Goal: Task Accomplishment & Management: Use online tool/utility

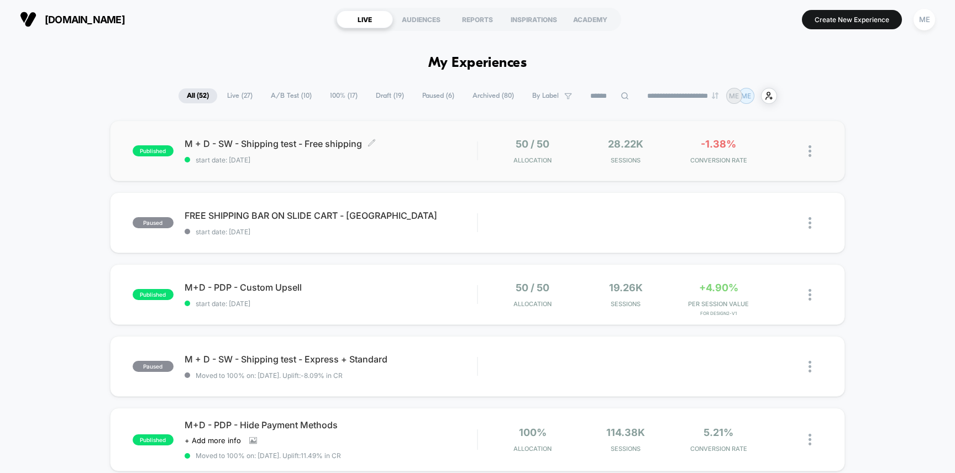
click at [465, 159] on span "start date: [DATE]" at bounding box center [331, 160] width 293 height 8
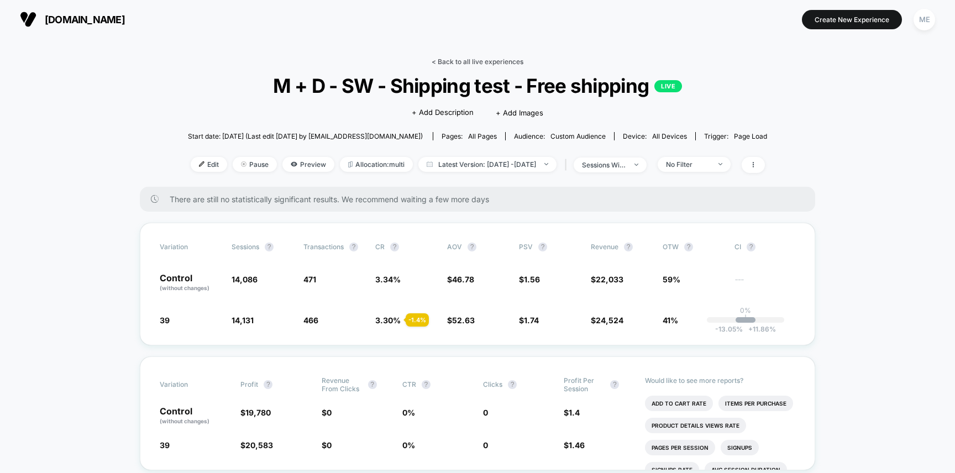
click at [443, 61] on link "< Back to all live experiences" at bounding box center [478, 61] width 92 height 8
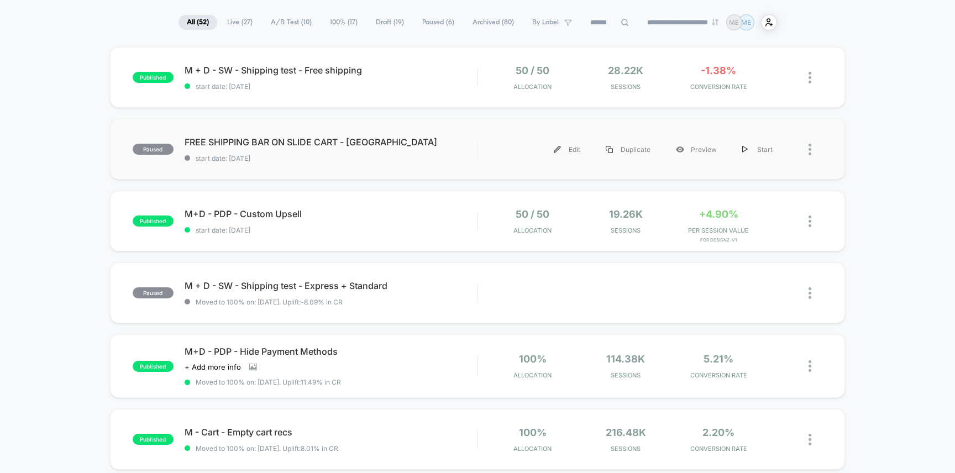
scroll to position [119, 0]
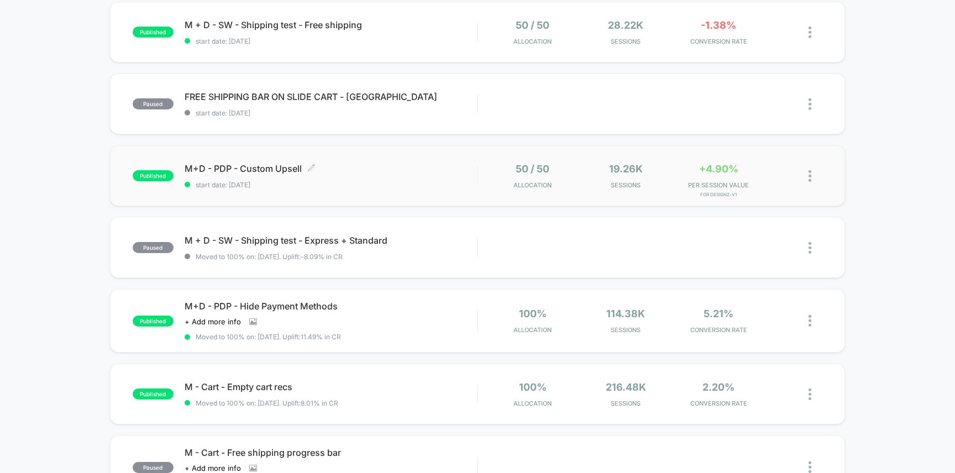
click at [459, 167] on span "M+D - PDP - Custom Upsell Click to edit experience details" at bounding box center [331, 168] width 293 height 11
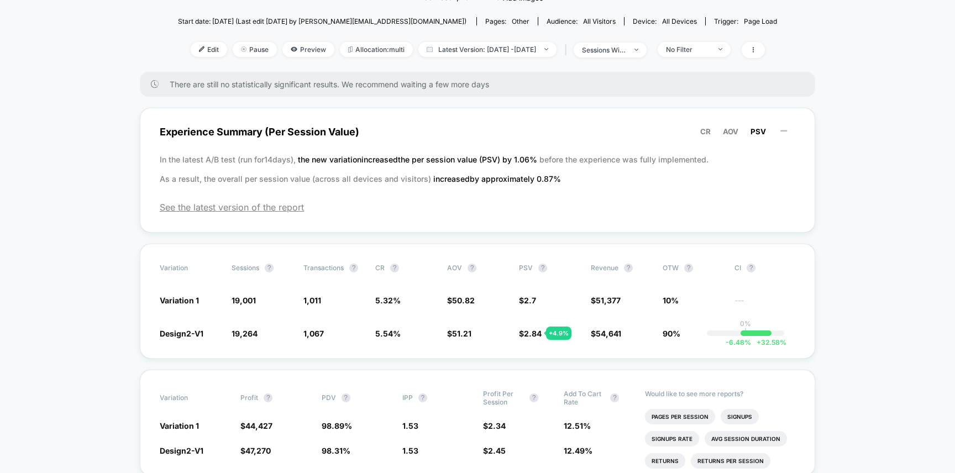
scroll to position [122, 0]
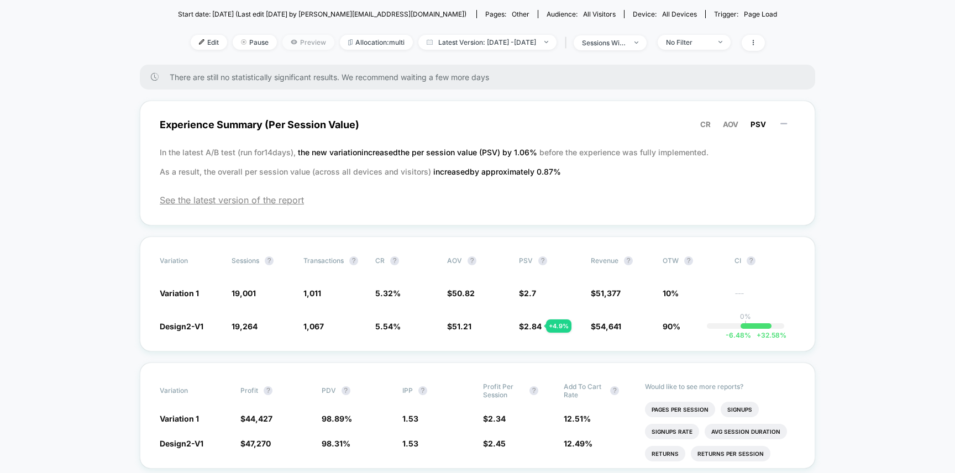
click at [292, 43] on span "Preview" at bounding box center [308, 42] width 52 height 15
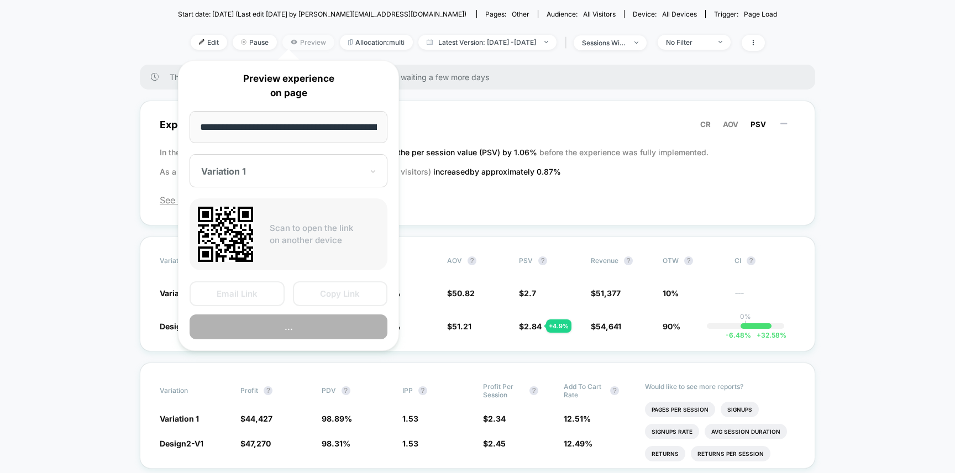
scroll to position [0, 174]
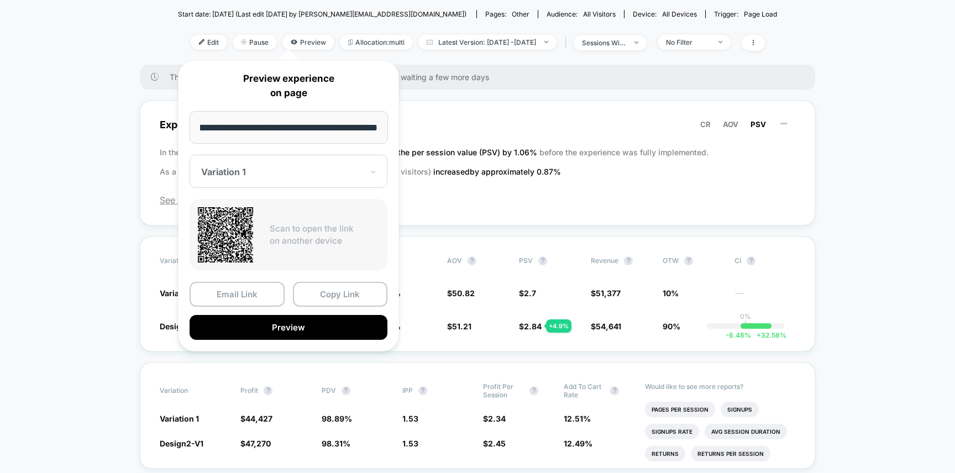
click at [272, 169] on div at bounding box center [281, 171] width 161 height 11
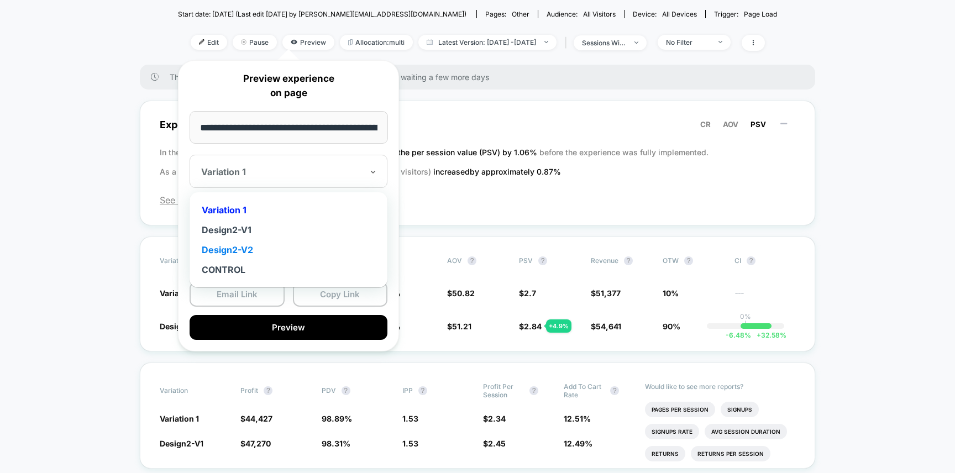
click at [243, 250] on div "Design2-V2" at bounding box center [288, 250] width 187 height 20
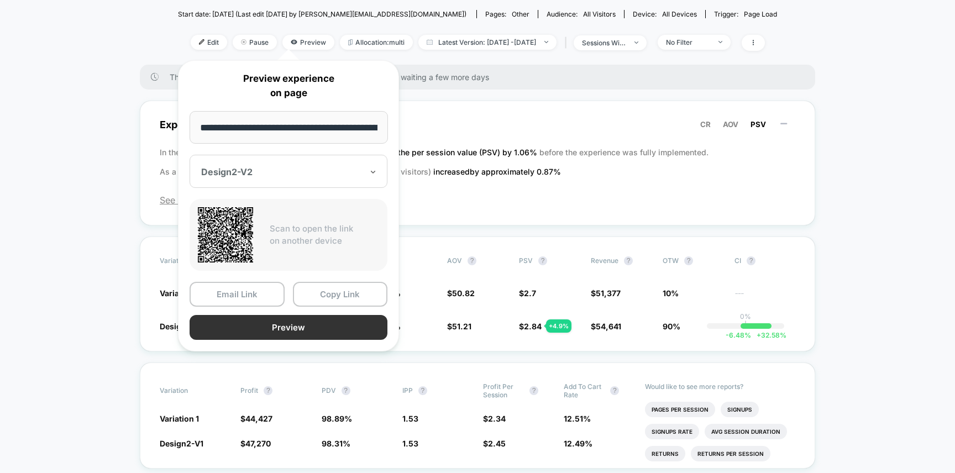
click at [290, 329] on button "Preview" at bounding box center [289, 327] width 198 height 25
